Goal: Information Seeking & Learning: Learn about a topic

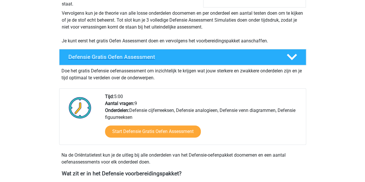
scroll to position [115, 0]
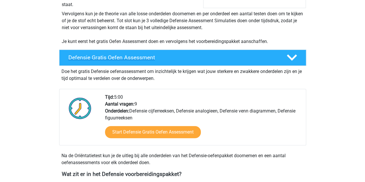
click at [116, 59] on h4 "Defensie Gratis Oefen Assessment" at bounding box center [172, 57] width 209 height 7
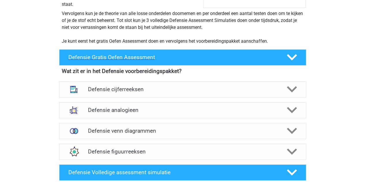
scroll to position [114, 0]
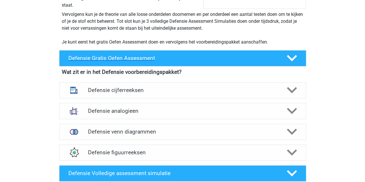
click at [115, 57] on h4 "Defensie Gratis Oefen Assessment" at bounding box center [172, 58] width 209 height 7
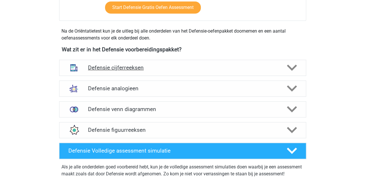
scroll to position [241, 0]
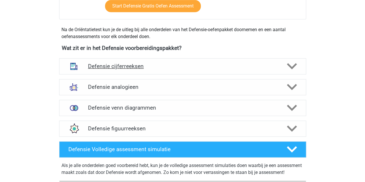
click at [123, 70] on div "Defensie cijferreeksen" at bounding box center [182, 66] width 247 height 16
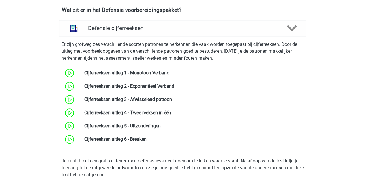
scroll to position [285, 0]
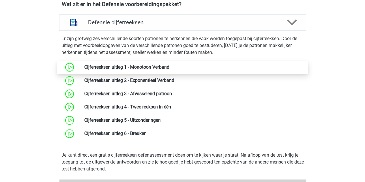
click at [169, 65] on link at bounding box center [169, 66] width 0 height 5
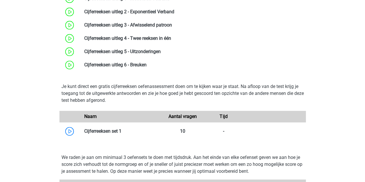
scroll to position [292, 0]
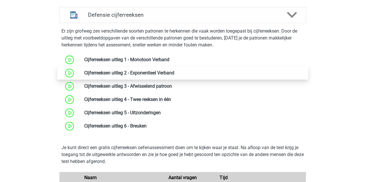
click at [174, 73] on link at bounding box center [174, 72] width 0 height 5
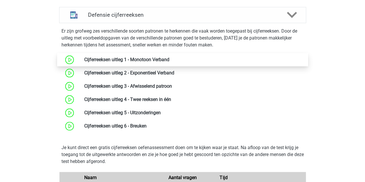
click at [169, 57] on link at bounding box center [169, 59] width 0 height 5
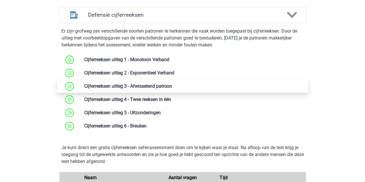
click at [172, 84] on link at bounding box center [172, 85] width 0 height 5
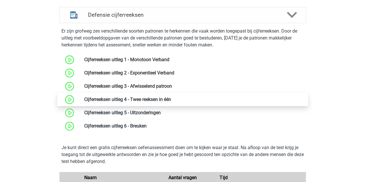
click at [171, 98] on link at bounding box center [171, 99] width 0 height 5
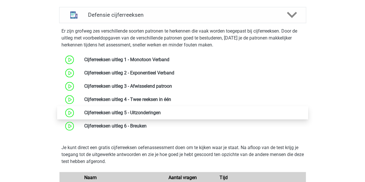
click at [161, 112] on link at bounding box center [161, 112] width 0 height 5
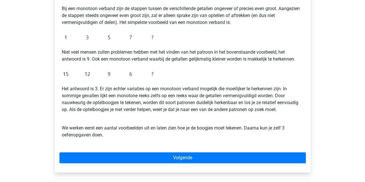
scroll to position [63, 0]
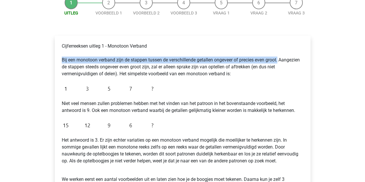
drag, startPoint x: 61, startPoint y: 61, endPoint x: 280, endPoint y: 57, distance: 219.2
click at [280, 57] on div "Cijferreeksen uitleg 1 - Monotoon Verband Bij een monotoon verband zijn de stap…" at bounding box center [182, 118] width 246 height 156
copy p "Bij een monotoon verband zijn de stappen tussen de verschillende getallen ongev…"
click at [133, 88] on img at bounding box center [109, 89] width 95 height 14
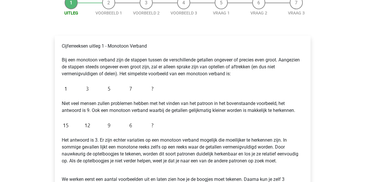
click at [164, 89] on div "Cijferreeksen uitleg 1 - Monotoon Verband Bij een monotoon verband zijn de stap…" at bounding box center [182, 118] width 246 height 156
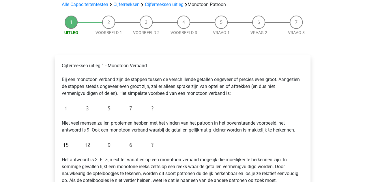
scroll to position [52, 0]
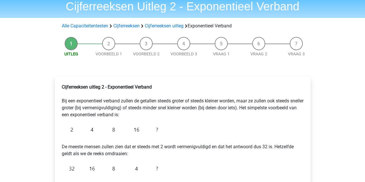
scroll to position [52, 0]
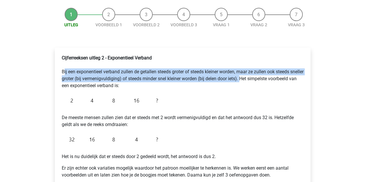
drag, startPoint x: 61, startPoint y: 71, endPoint x: 255, endPoint y: 79, distance: 194.3
click at [255, 79] on div "Cijferreeksen uitleg 2 - Exponentieel Verband Bij een exponentieel verband zull…" at bounding box center [182, 118] width 246 height 133
copy p "Bij een exponentieel verband zullen de getallen steeds groter of steeds kleiner…"
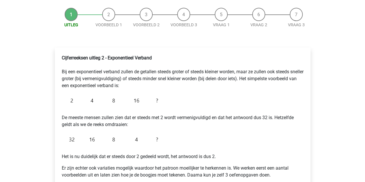
click at [215, 179] on div "Cijferreeksen uitleg 2 - Exponentieel Verband Bij een exponentieel verband zull…" at bounding box center [182, 118] width 246 height 133
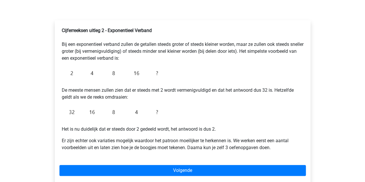
scroll to position [79, 0]
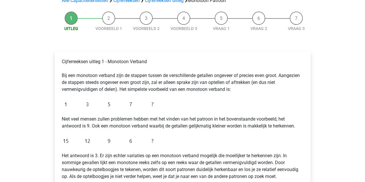
scroll to position [48, 0]
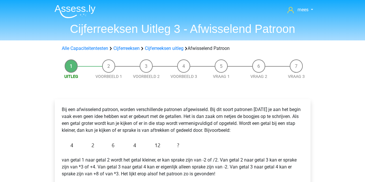
click at [259, 68] on li "Vraag 2" at bounding box center [258, 69] width 37 height 20
click at [259, 75] on link "Vraag 2" at bounding box center [258, 76] width 17 height 5
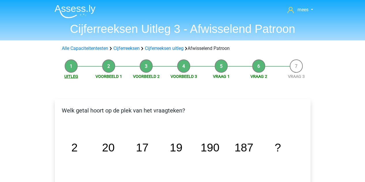
click at [73, 76] on link "Uitleg" at bounding box center [71, 76] width 14 height 5
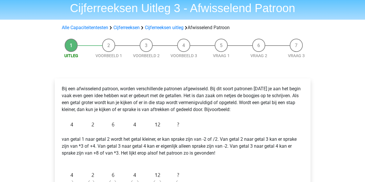
scroll to position [27, 0]
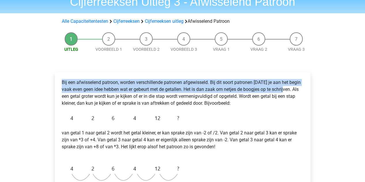
drag, startPoint x: 62, startPoint y: 82, endPoint x: 293, endPoint y: 91, distance: 231.5
click at [293, 91] on p "Bij een afwisselend patroon, worden verschillende patronen afgewisseld. Bij dit…" at bounding box center [183, 93] width 242 height 28
copy p "Bij een afwisselend patroon, worden verschillende patronen afgewisseld. Bij dit…"
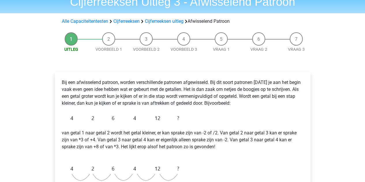
click at [154, 104] on p "Bij een afwisselend patroon, worden verschillende patronen afgewisseld. Bij dit…" at bounding box center [183, 93] width 242 height 28
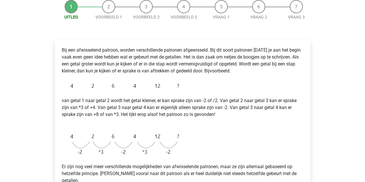
scroll to position [0, 0]
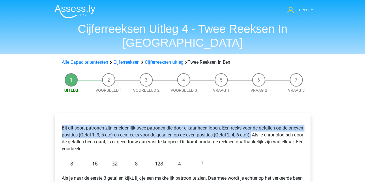
drag, startPoint x: 62, startPoint y: 114, endPoint x: 268, endPoint y: 122, distance: 206.3
click at [268, 125] on p "Bij dit soort patronen zijn er eigenlijk twee patronen die door elkaar heen lop…" at bounding box center [183, 139] width 242 height 28
copy p "Bij dit soort patronen zijn er eigenlijk twee patronen die door elkaar heen lop…"
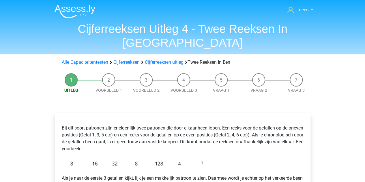
click at [136, 136] on p "Bij dit soort patronen zijn er eigenlijk twee patronen die door elkaar heen lop…" at bounding box center [183, 139] width 242 height 28
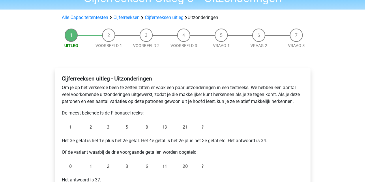
scroll to position [31, 0]
drag, startPoint x: 61, startPoint y: 87, endPoint x: 104, endPoint y: 89, distance: 42.7
click at [104, 89] on div "Cijferreeksen uitleg - Uitzonderingen Om je op het verkeerde been te zetten zit…" at bounding box center [182, 141] width 246 height 136
click at [69, 88] on p "Om je op het verkeerde been te zetten zitten er vaak een paar uitzonderingen in…" at bounding box center [183, 94] width 242 height 21
drag, startPoint x: 70, startPoint y: 88, endPoint x: 62, endPoint y: 88, distance: 7.2
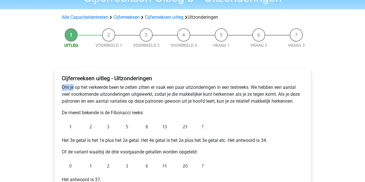
click at [62, 88] on p "Om je op het verkeerde been te zetten zitten er vaak een paar uitzonderingen in…" at bounding box center [183, 94] width 242 height 21
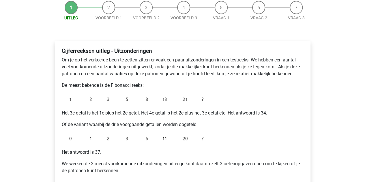
scroll to position [59, 0]
click at [104, 9] on li "Voorbeeld 1" at bounding box center [108, 11] width 37 height 20
click at [113, 22] on div "Uitleg Voorbeeld 1 Voorbeeld 2 Voorbeeld 3 Vraag 1 Vraag 2 Vraag 3 Cijferreekse…" at bounding box center [183, 111] width 274 height 227
click at [112, 20] on span "Voorbeeld 1" at bounding box center [108, 18] width 37 height 6
click at [110, 19] on link "Voorbeeld 1" at bounding box center [108, 17] width 27 height 5
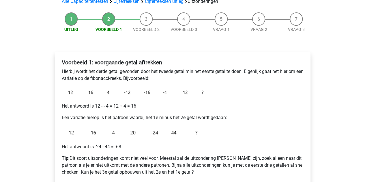
scroll to position [32, 0]
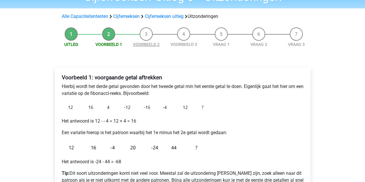
click at [148, 43] on link "Voorbeeld 2" at bounding box center [146, 44] width 27 height 5
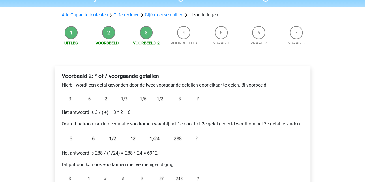
scroll to position [33, 0]
click at [186, 44] on link "Voorbeeld 3" at bounding box center [183, 43] width 27 height 5
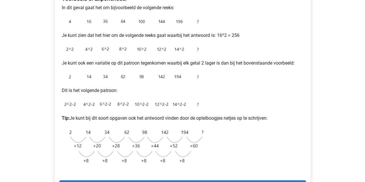
scroll to position [134, 0]
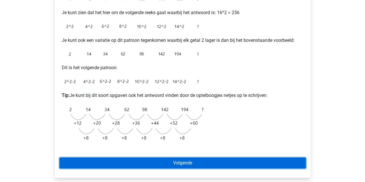
click at [160, 163] on link "Volgende" at bounding box center [182, 162] width 246 height 11
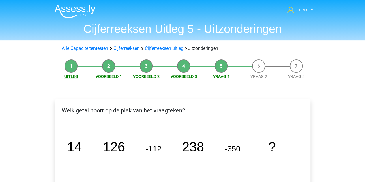
click at [71, 79] on link "Uitleg" at bounding box center [71, 76] width 14 height 5
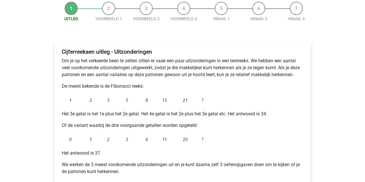
scroll to position [58, 0]
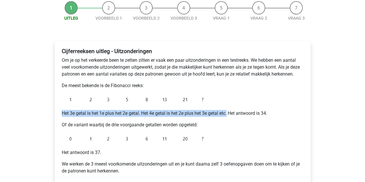
drag, startPoint x: 62, startPoint y: 113, endPoint x: 228, endPoint y: 111, distance: 166.7
click at [228, 111] on p "Het 3e getal is het 1e plus het 2e getal. Het 4e getal is het 2e plus het 3e ge…" at bounding box center [183, 113] width 242 height 7
copy p "Het 3e getal is het 1e plus het 2e getal. Het 4e getal is het 2e plus het 3e ge…"
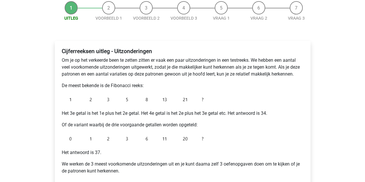
click at [179, 127] on p "Of de variant waarbij de drie voorgaande getallen worden opgeteld:" at bounding box center [183, 124] width 242 height 7
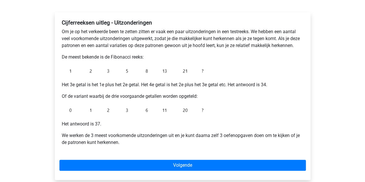
scroll to position [87, 0]
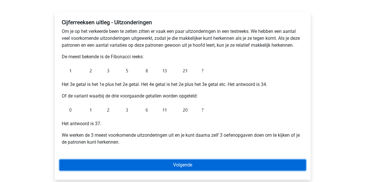
click at [138, 168] on link "Volgende" at bounding box center [182, 164] width 246 height 11
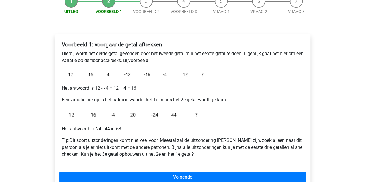
scroll to position [65, 0]
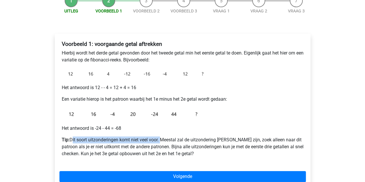
drag, startPoint x: 71, startPoint y: 138, endPoint x: 161, endPoint y: 141, distance: 90.0
click at [161, 141] on p "Tip: Dit soort uitzonderingen komt niet veel voor. Meestal zal de uitzondering …" at bounding box center [183, 146] width 242 height 21
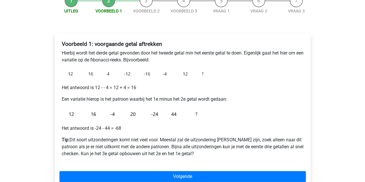
click at [231, 141] on p "Tip: Dit soort uitzonderingen komt niet veel voor. Meestal zal de uitzondering …" at bounding box center [183, 146] width 242 height 21
click at [72, 11] on link "Uitleg" at bounding box center [71, 11] width 14 height 5
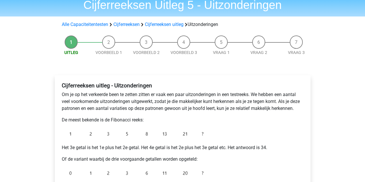
scroll to position [24, 0]
click at [113, 56] on div "Uitleg Voorbeeld 1 Voorbeeld 2 Voorbeeld 3 Vraag 1 Vraag 2 Vraag 3 Cijferreekse…" at bounding box center [183, 145] width 274 height 227
click at [110, 53] on link "Voorbeeld 1" at bounding box center [108, 52] width 27 height 5
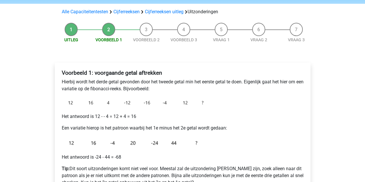
scroll to position [36, 0]
click at [142, 40] on link "Voorbeeld 2" at bounding box center [146, 40] width 27 height 5
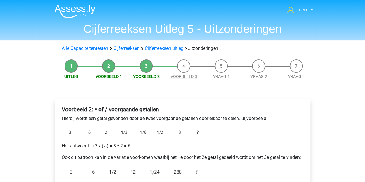
click at [182, 76] on link "Voorbeeld 3" at bounding box center [183, 76] width 27 height 5
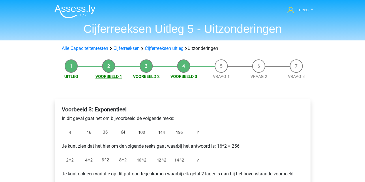
click at [112, 75] on link "Voorbeeld 1" at bounding box center [108, 76] width 27 height 5
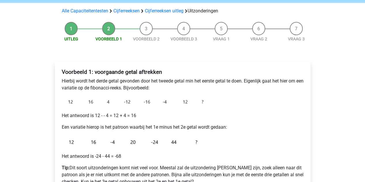
scroll to position [38, 0]
drag, startPoint x: 95, startPoint y: 71, endPoint x: 151, endPoint y: 72, distance: 56.5
click at [151, 72] on b "Voorbeeld 1: voorgaande getal aftrekken" at bounding box center [112, 71] width 100 height 7
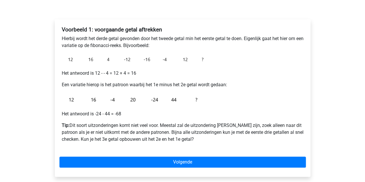
scroll to position [80, 0]
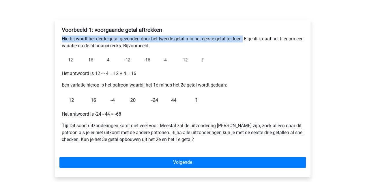
drag, startPoint x: 62, startPoint y: 38, endPoint x: 245, endPoint y: 39, distance: 182.8
click at [245, 39] on p "Hierbij wordt het derde getal gevonden door het tweede getal min het eerste get…" at bounding box center [183, 42] width 242 height 14
copy p "Hierbij wordt het derde getal gevonden door het tweede getal min het eerste get…"
click at [95, 95] on img at bounding box center [134, 99] width 144 height 13
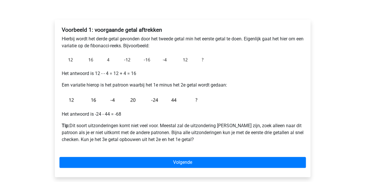
click at [75, 77] on p "Het antwoord is 12 - - 4 = 12 + 4 = 16" at bounding box center [183, 73] width 242 height 7
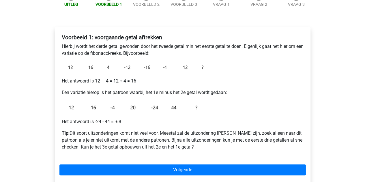
scroll to position [73, 0]
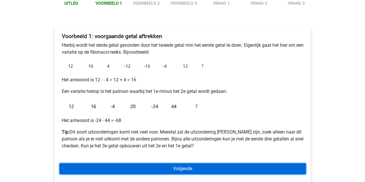
click at [139, 169] on link "Volgende" at bounding box center [182, 168] width 246 height 11
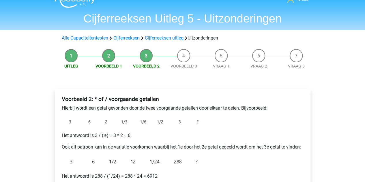
scroll to position [11, 0]
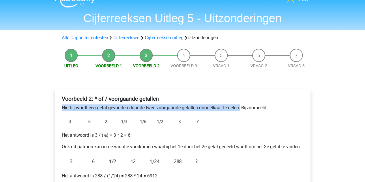
drag, startPoint x: 60, startPoint y: 108, endPoint x: 241, endPoint y: 109, distance: 181.1
click at [241, 109] on div "Voorbeeld 2: * of / voorgaande getallen Hierbij wordt een getal gevonden door d…" at bounding box center [182, 174] width 246 height 162
copy p "Hierbij wordt een getal gevonden door de twee voorgaande getallen door elkaar t…"
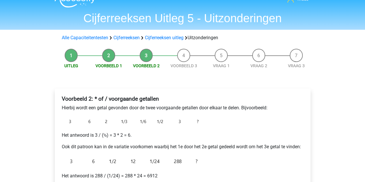
click at [158, 141] on div "Voorbeeld 2: * of / voorgaande getallen Hierbij wordt een getal gevonden door d…" at bounding box center [182, 174] width 246 height 162
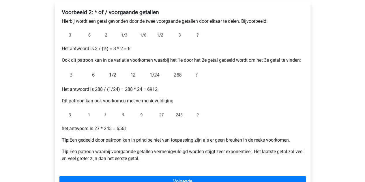
scroll to position [98, 0]
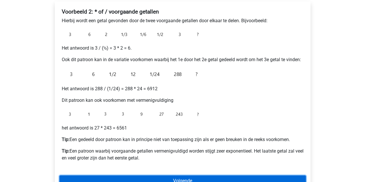
click at [161, 177] on link "Volgende" at bounding box center [182, 180] width 246 height 11
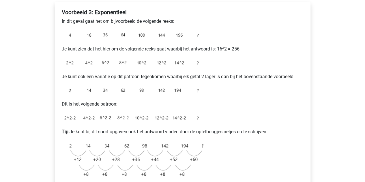
scroll to position [133, 0]
